Goal: Complete application form

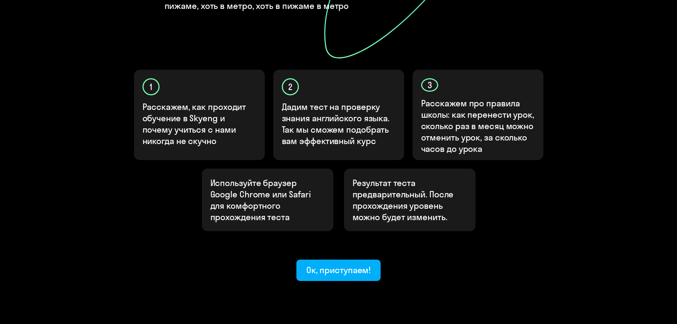
scroll to position [189, 0]
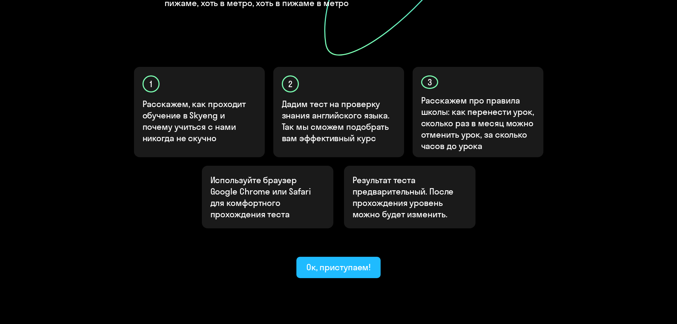
click at [342, 261] on div "Ок, приступаем!" at bounding box center [338, 266] width 65 height 11
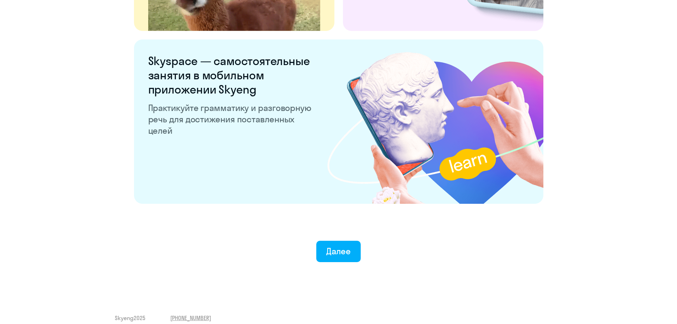
scroll to position [1323, 0]
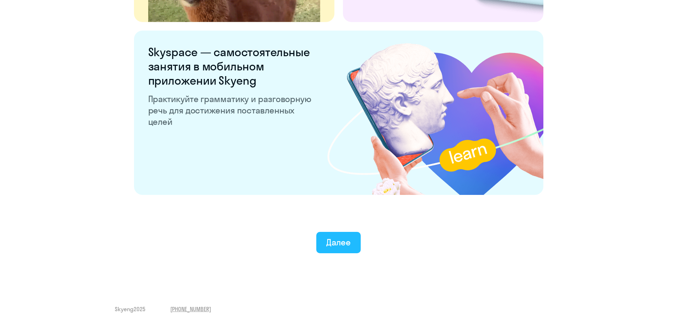
click at [332, 248] on button "Далее" at bounding box center [338, 242] width 44 height 21
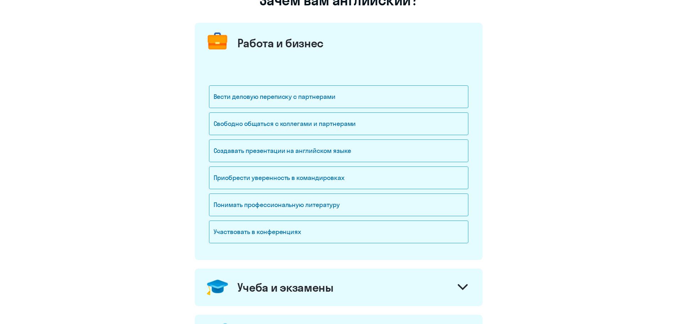
scroll to position [71, 0]
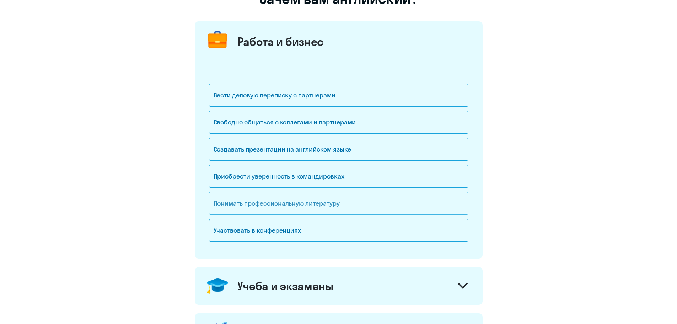
click at [327, 205] on div "Понимать профессиональную литературу" at bounding box center [338, 203] width 259 height 23
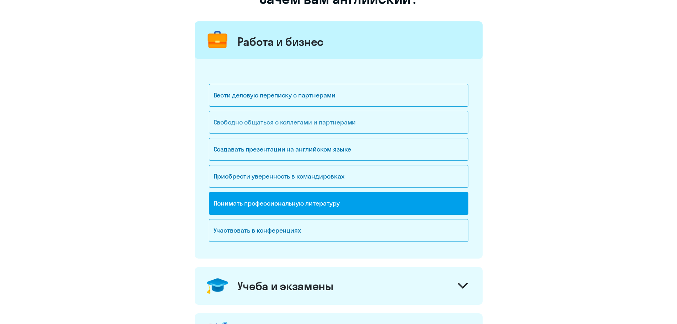
click at [317, 120] on div "Свободно общаться с коллегами и партнерами" at bounding box center [338, 122] width 259 height 23
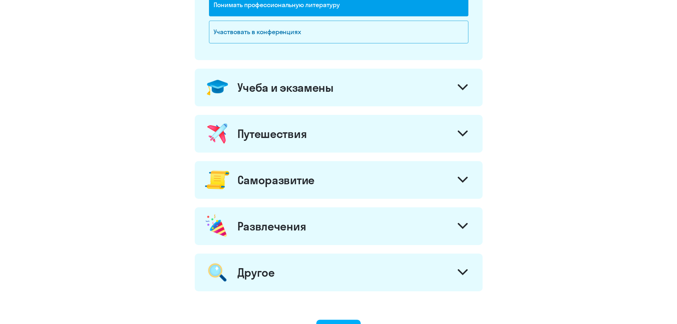
scroll to position [284, 0]
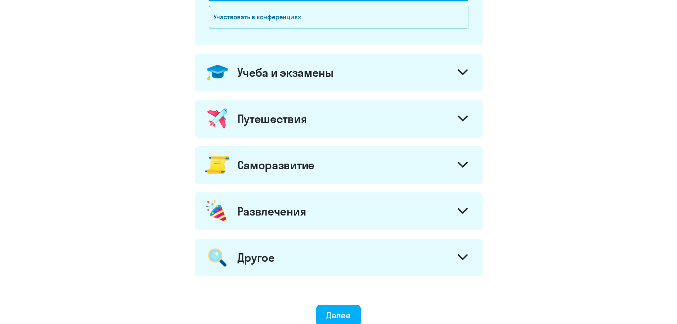
click at [339, 82] on div "Учеба и экзамены" at bounding box center [339, 73] width 288 height 38
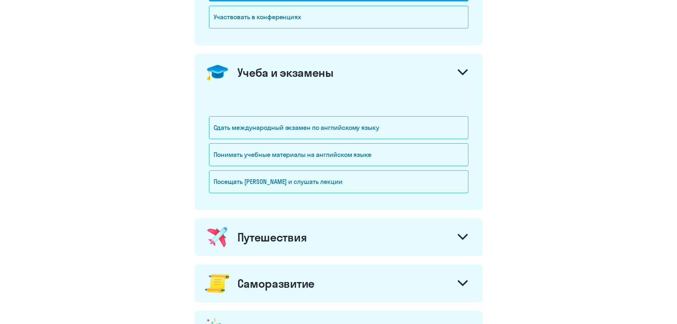
click at [339, 82] on div "Учеба и экзамены" at bounding box center [339, 73] width 288 height 38
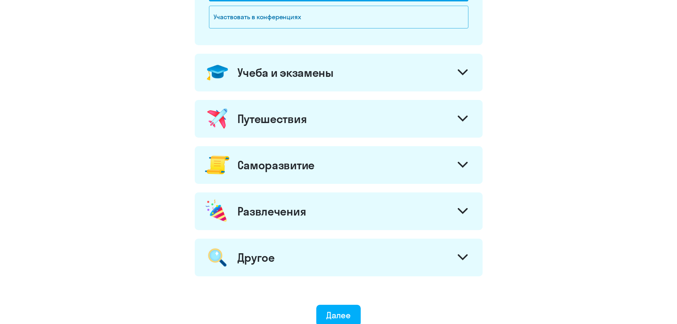
click at [340, 122] on div "Путешествия" at bounding box center [339, 119] width 288 height 38
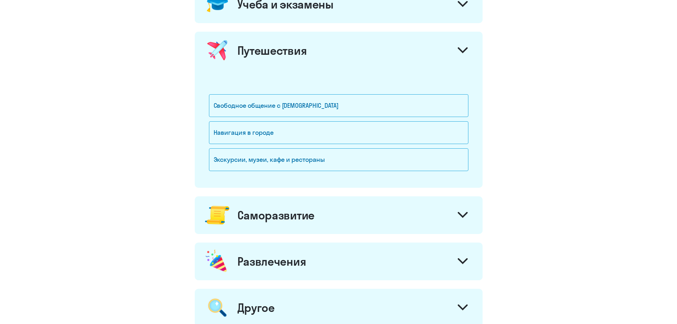
scroll to position [355, 0]
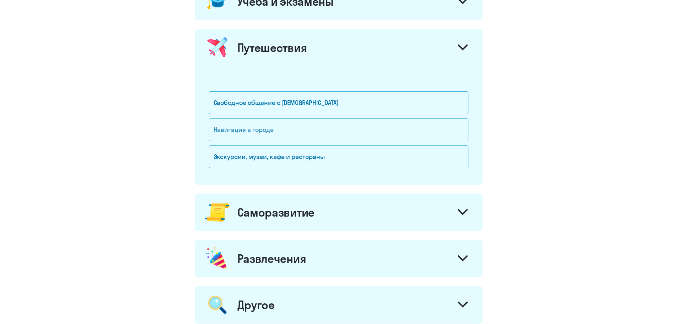
click at [337, 127] on div "Навигация в городе" at bounding box center [338, 129] width 259 height 23
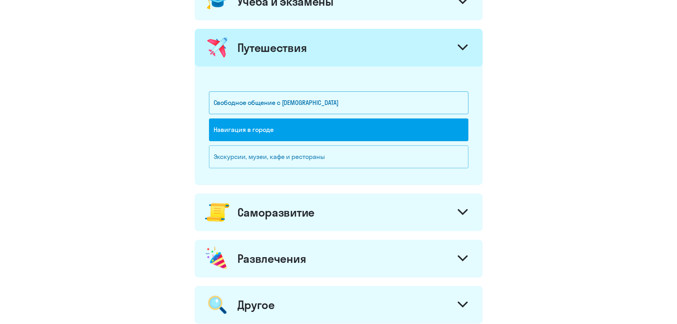
click at [327, 162] on div "Экскурсии, музеи, кафе и рестораны" at bounding box center [338, 156] width 259 height 23
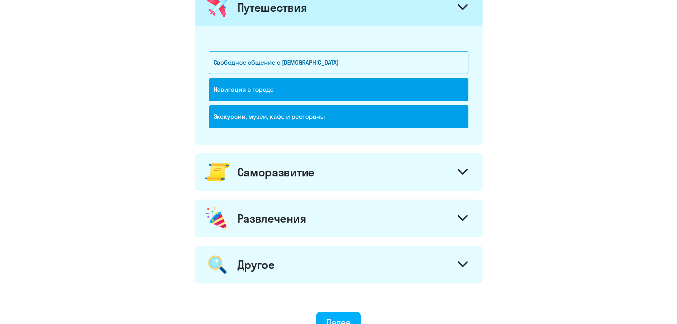
scroll to position [462, 0]
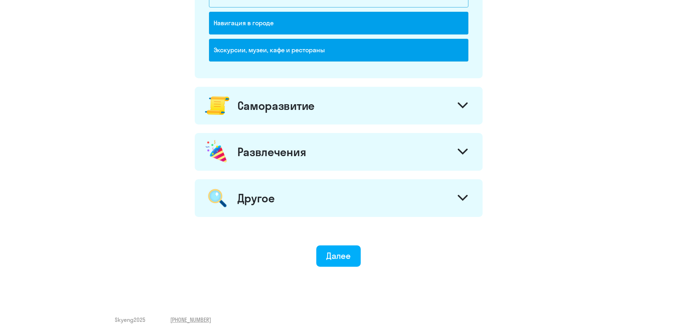
click at [325, 116] on div "Саморазвитие" at bounding box center [339, 106] width 288 height 38
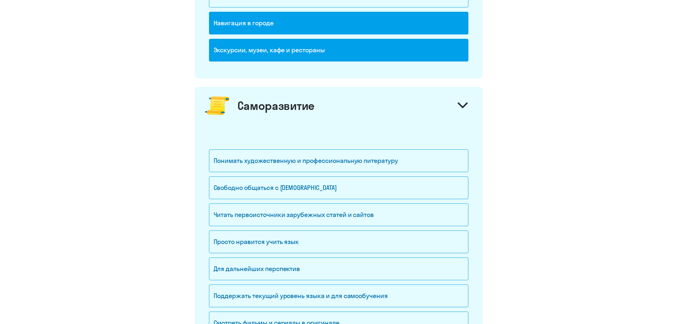
click at [326, 114] on div "Саморазвитие" at bounding box center [339, 106] width 288 height 38
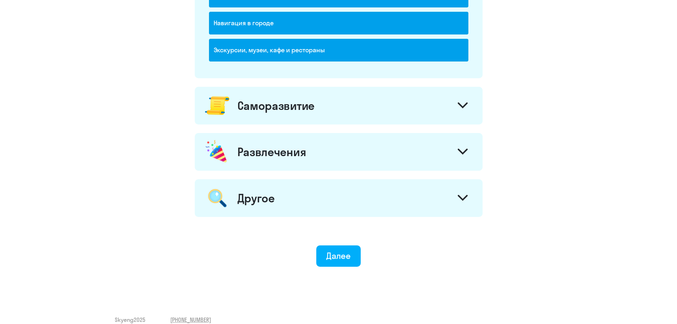
click at [316, 100] on div "Саморазвитие" at bounding box center [339, 106] width 288 height 38
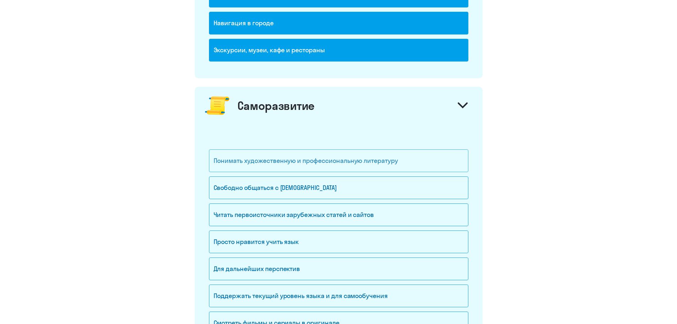
click at [316, 167] on div "Понимать художественную и профессиональную литературу" at bounding box center [338, 160] width 259 height 23
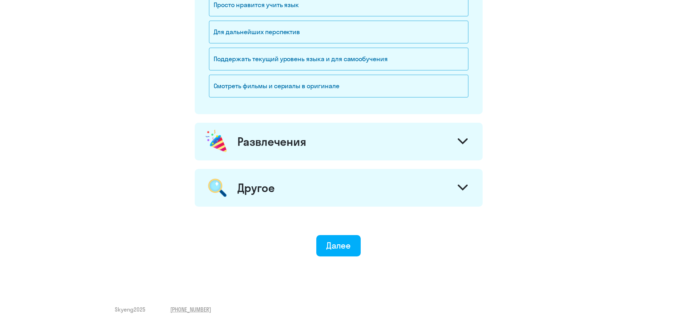
scroll to position [699, 0]
click at [319, 152] on div "Развлечения" at bounding box center [339, 141] width 288 height 38
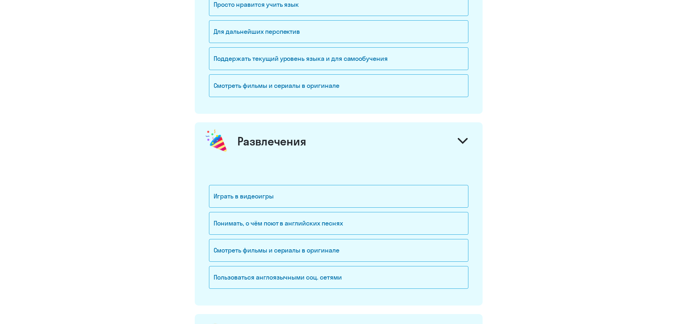
scroll to position [770, 0]
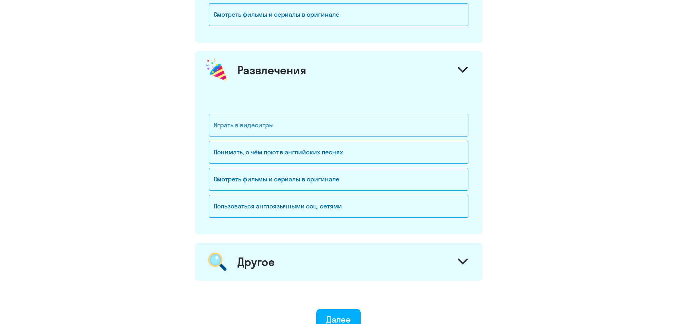
click at [317, 123] on div "Играть в видеоигры" at bounding box center [338, 125] width 259 height 23
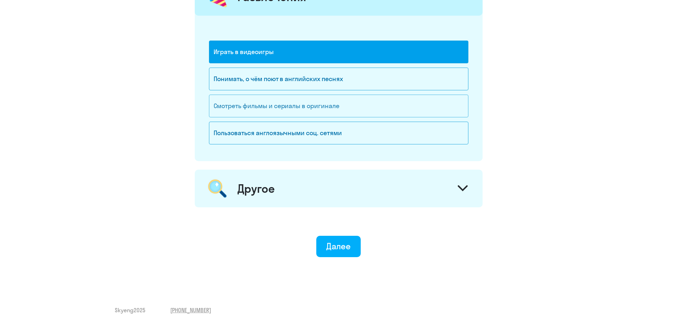
scroll to position [844, 0]
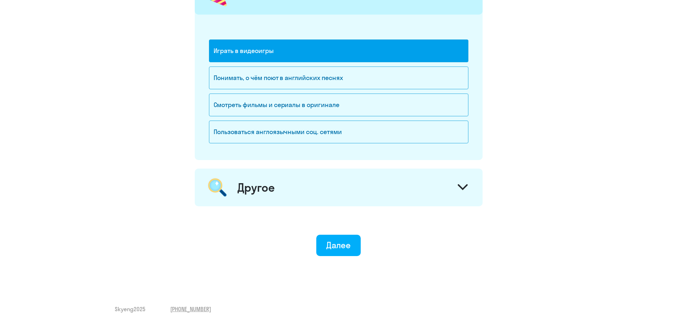
click at [321, 186] on div "Другое" at bounding box center [339, 187] width 288 height 38
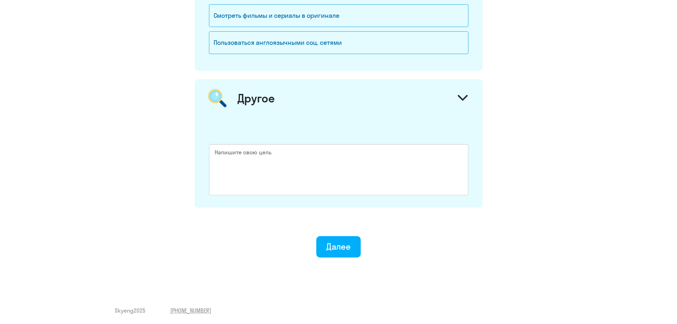
scroll to position [935, 0]
click at [331, 246] on div "Далее" at bounding box center [338, 244] width 25 height 11
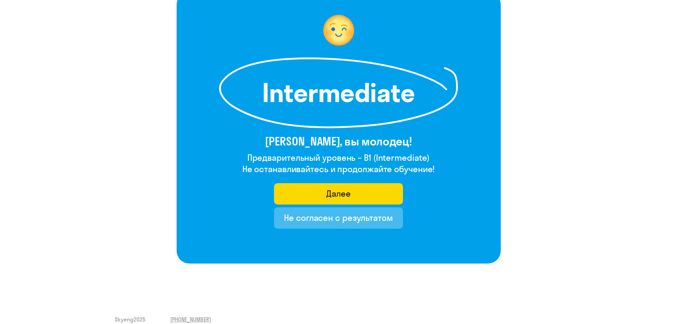
scroll to position [65, 0]
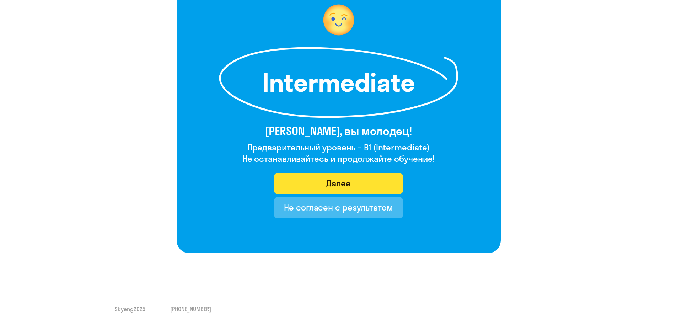
click at [327, 185] on div "Далее" at bounding box center [338, 182] width 25 height 11
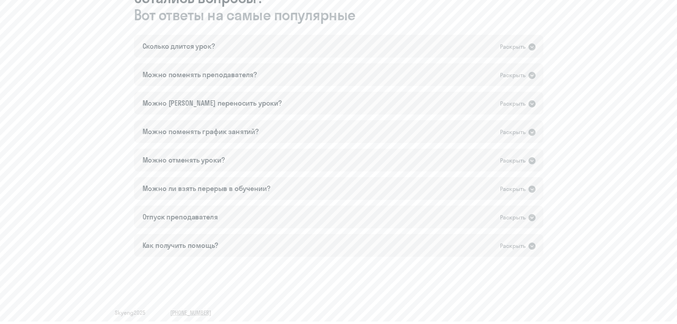
scroll to position [450, 0]
